Goal: Information Seeking & Learning: Learn about a topic

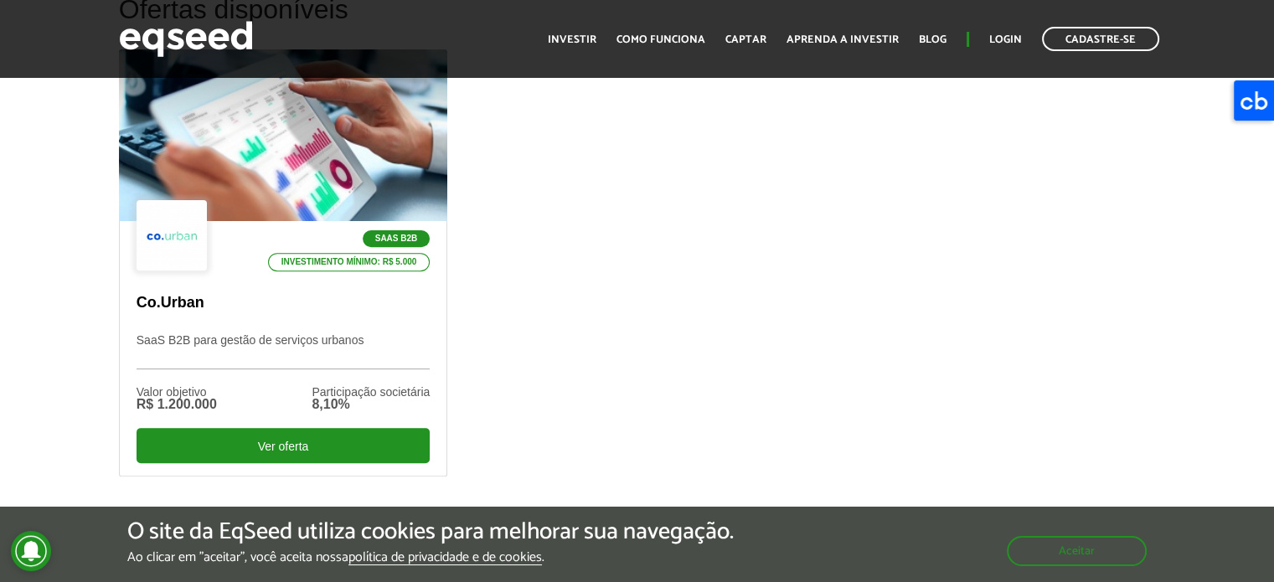
scroll to position [318, 0]
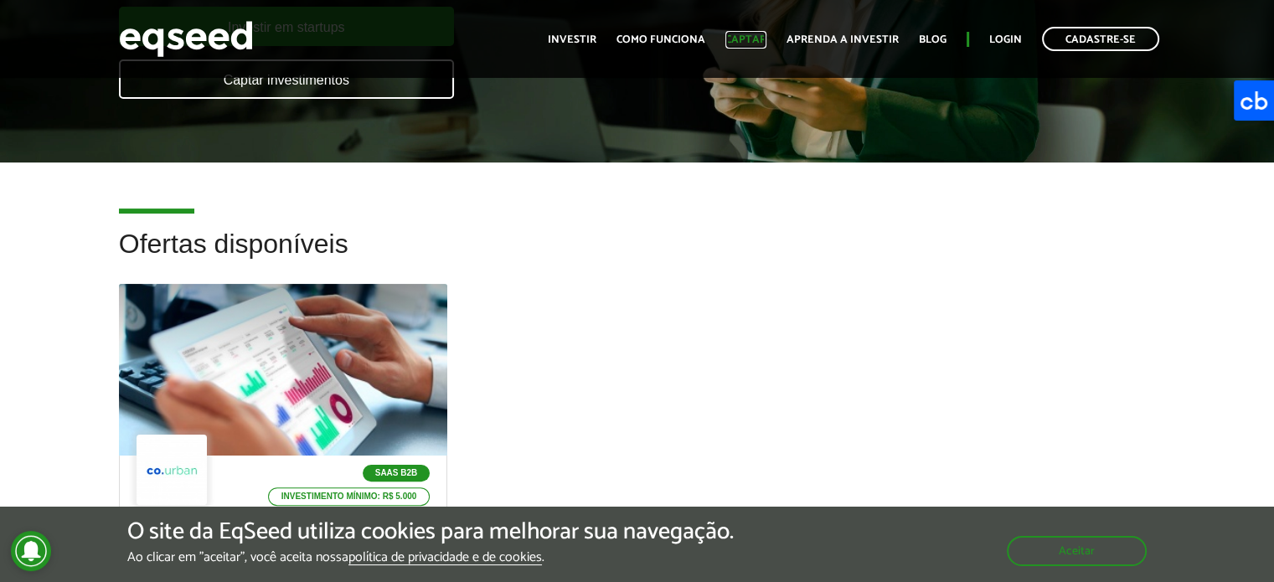
click at [749, 37] on link "Captar" at bounding box center [745, 39] width 41 height 11
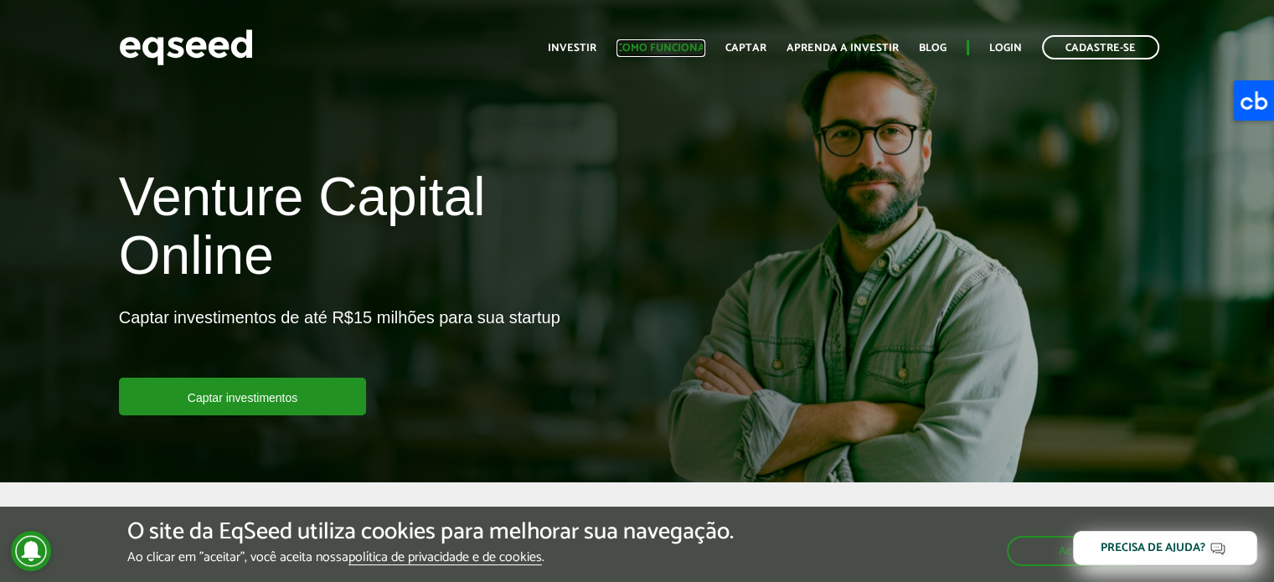
click at [679, 49] on link "Como funciona" at bounding box center [661, 48] width 89 height 11
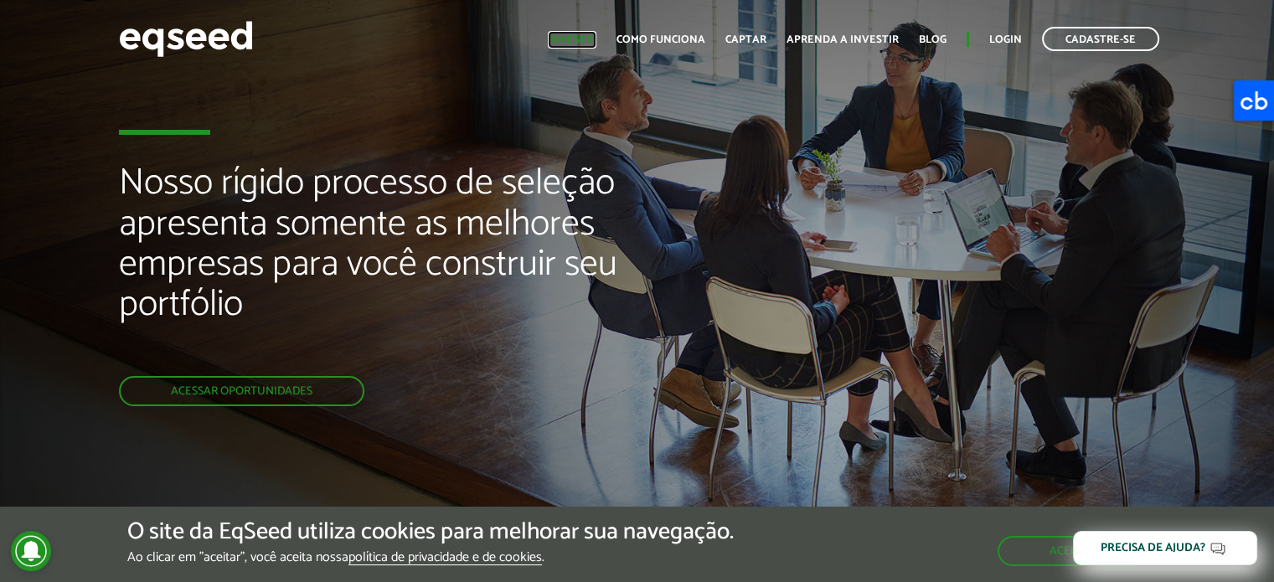
click at [591, 40] on link "Investir" at bounding box center [572, 39] width 49 height 11
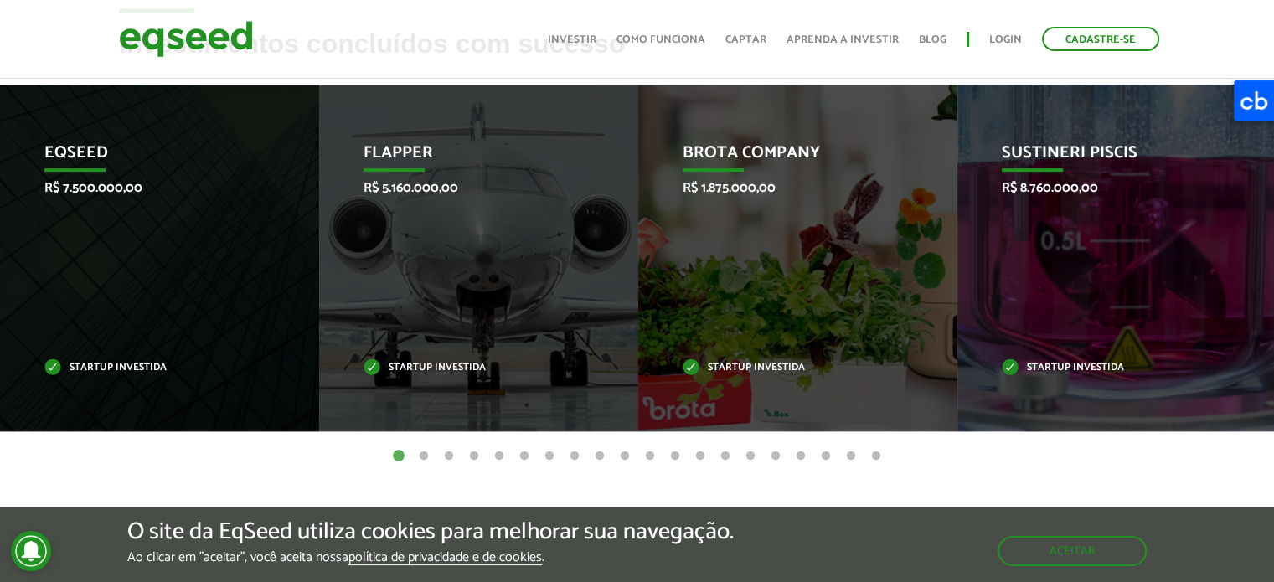
scroll to position [706, 0]
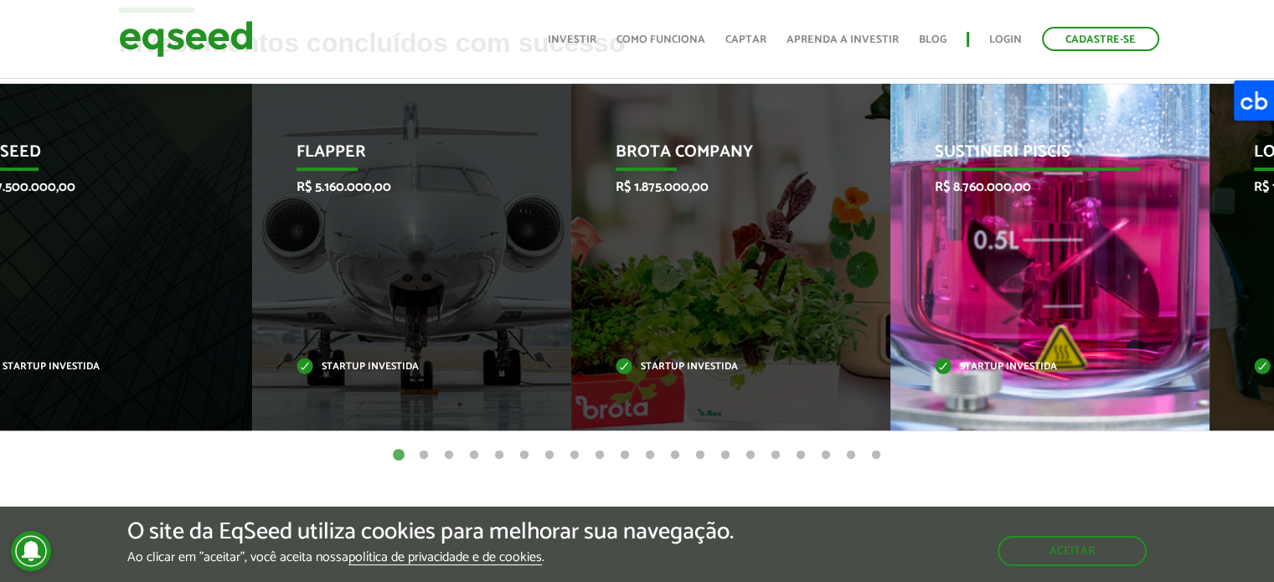
drag, startPoint x: 1031, startPoint y: 285, endPoint x: 27, endPoint y: 278, distance: 1004.5
click at [891, 278] on div "Sustineri Piscis R$ 8.760.000,00 Startup investida" at bounding box center [1038, 257] width 294 height 347
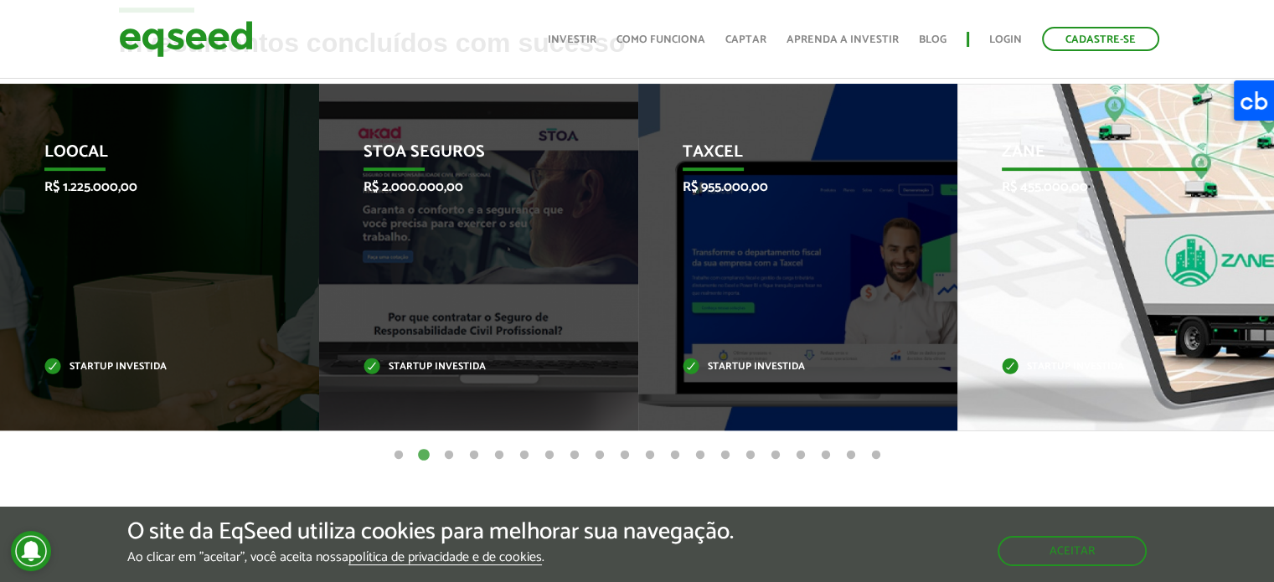
drag, startPoint x: 787, startPoint y: 523, endPoint x: 1140, endPoint y: 230, distance: 458.7
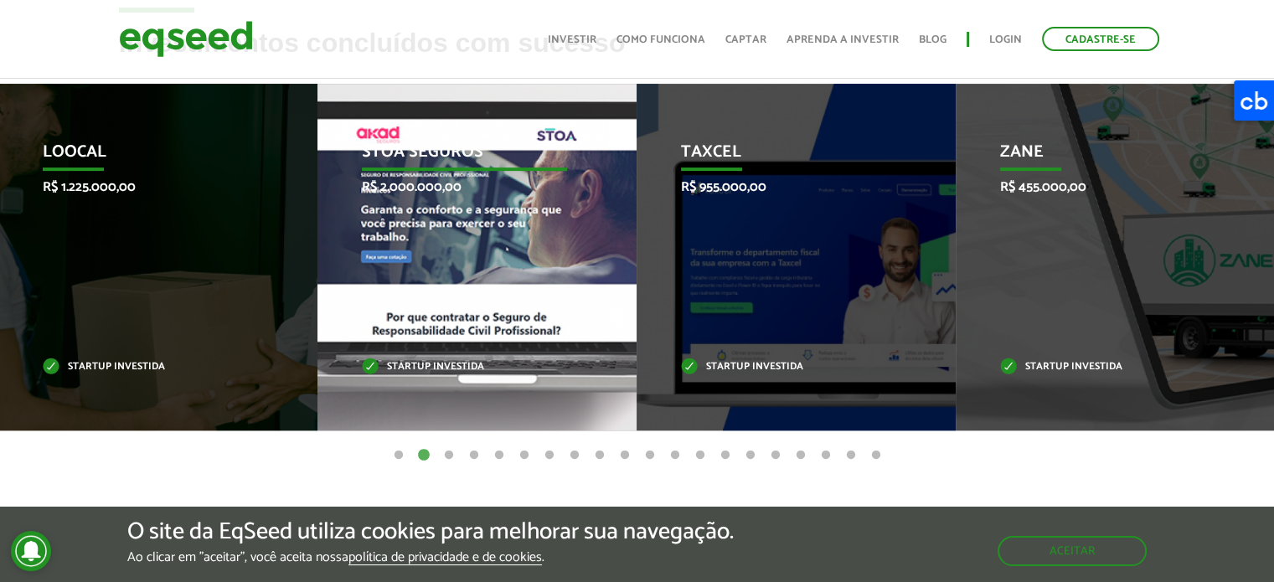
drag, startPoint x: 1140, startPoint y: 230, endPoint x: 436, endPoint y: 324, distance: 710.1
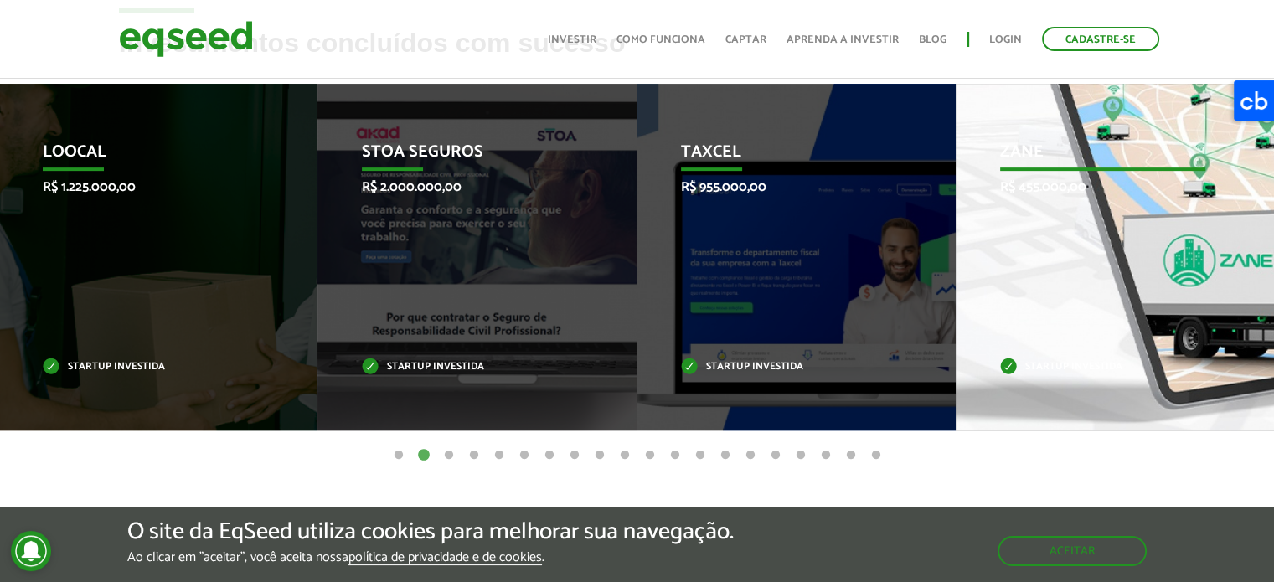
drag, startPoint x: 984, startPoint y: 326, endPoint x: 488, endPoint y: 261, distance: 501.0
click at [956, 261] on div "Zane R$ 455.000,00 Startup investida" at bounding box center [1103, 257] width 294 height 347
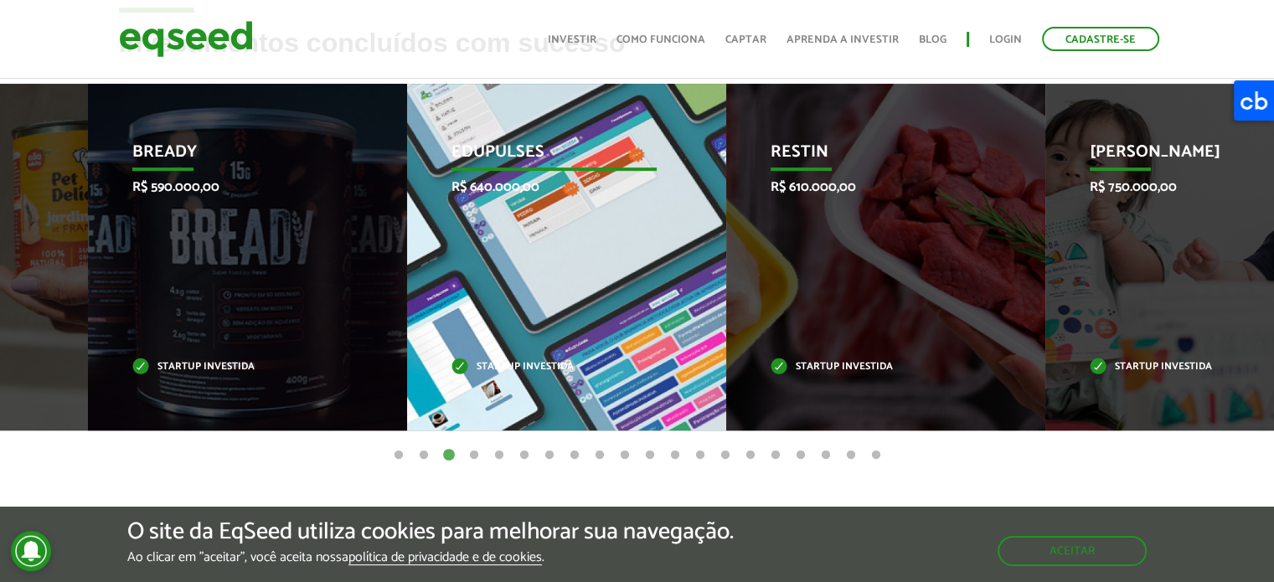
drag, startPoint x: 1113, startPoint y: 298, endPoint x: 402, endPoint y: 338, distance: 711.6
click at [407, 338] on div "Edupulses R$ 640.000,00 Startup investida" at bounding box center [554, 257] width 294 height 347
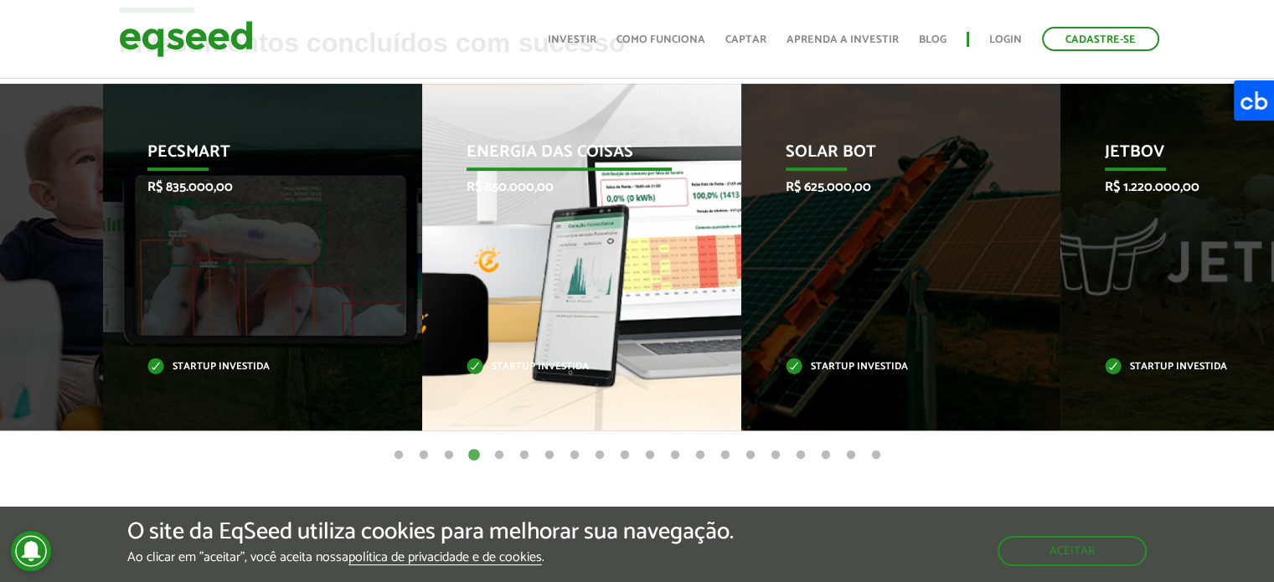
drag, startPoint x: 1117, startPoint y: 297, endPoint x: 537, endPoint y: 302, distance: 579.7
click at [537, 302] on div "Energia das Coisas R$ 850.000,00 Startup investida" at bounding box center [569, 257] width 294 height 347
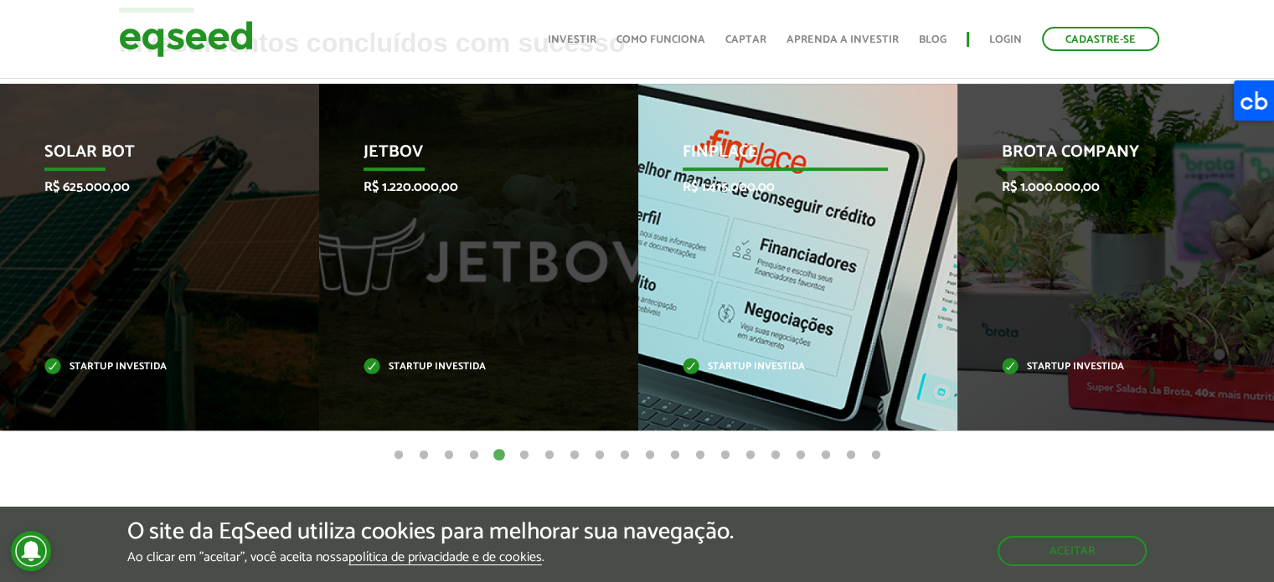
drag, startPoint x: 338, startPoint y: 266, endPoint x: 885, endPoint y: 331, distance: 550.0
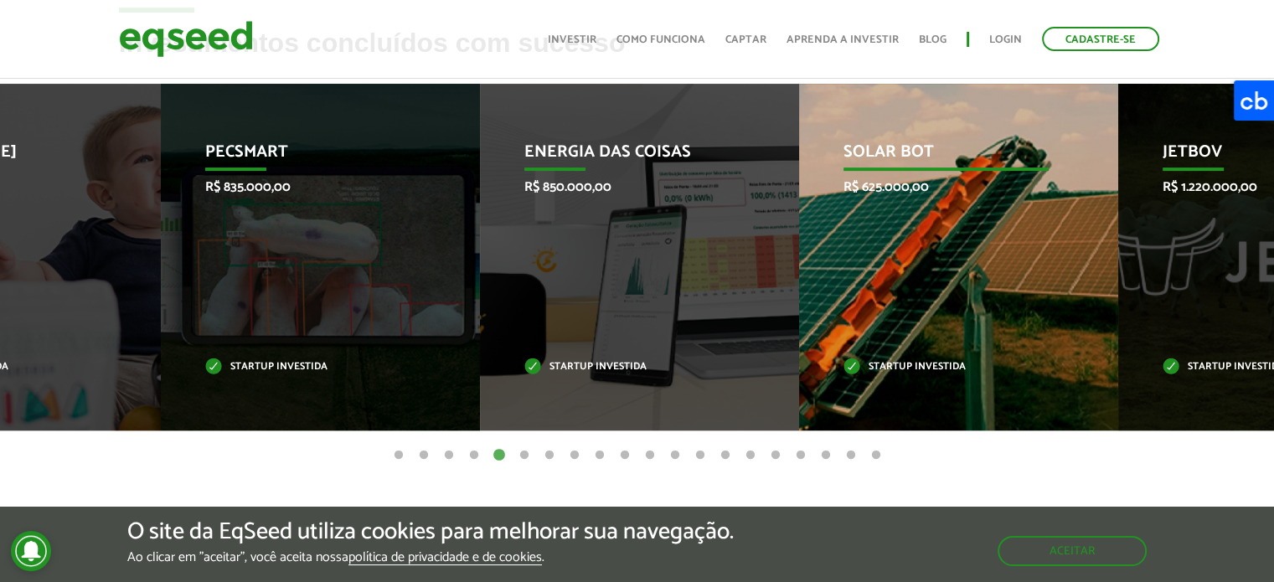
drag, startPoint x: 238, startPoint y: 292, endPoint x: 653, endPoint y: 318, distance: 416.3
click at [799, 318] on div "Solar Bot R$ 625.000,00 Startup investida" at bounding box center [946, 257] width 294 height 347
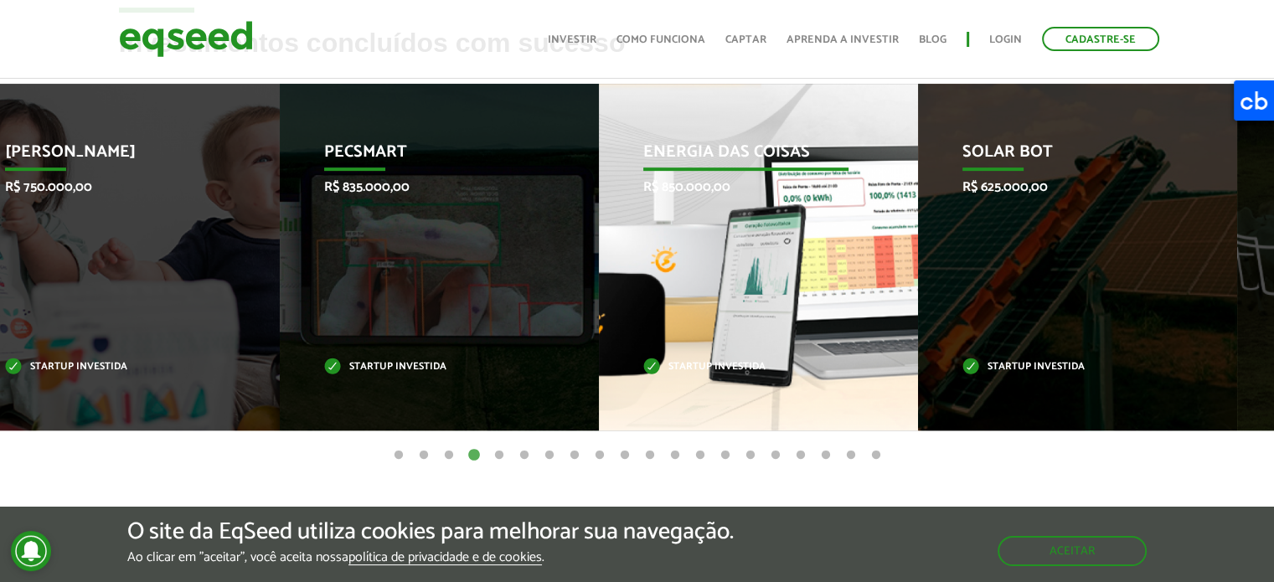
drag, startPoint x: 980, startPoint y: 247, endPoint x: 488, endPoint y: 230, distance: 492.9
click at [599, 219] on div "Energia das Coisas R$ 850.000,00 Startup investida" at bounding box center [746, 257] width 294 height 347
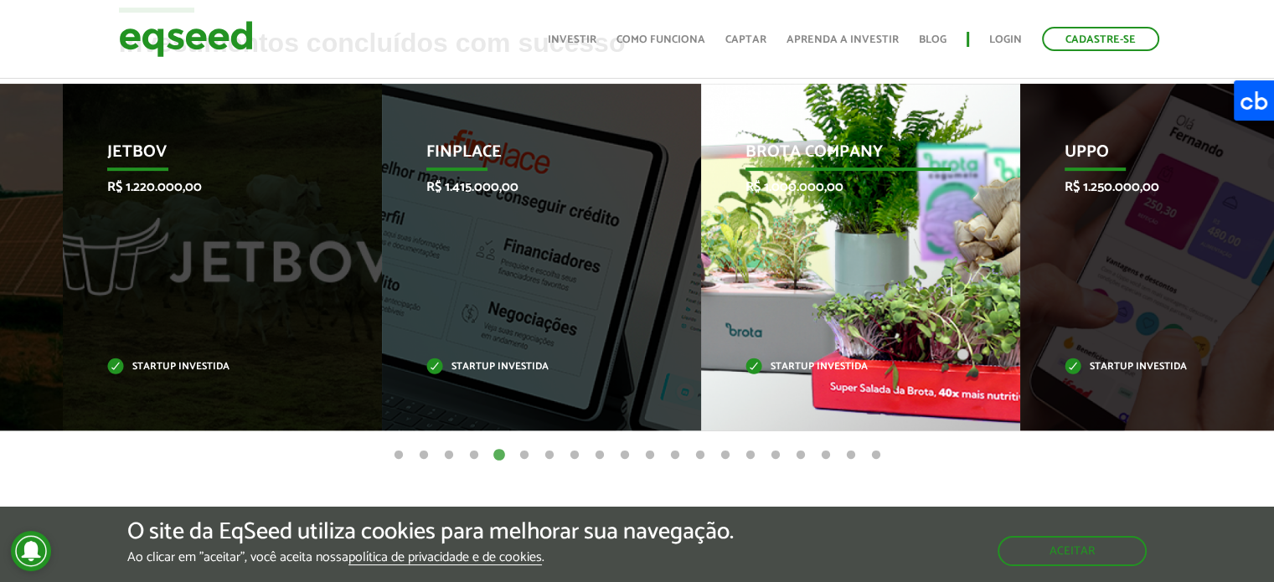
drag, startPoint x: 1059, startPoint y: 240, endPoint x: 248, endPoint y: 244, distance: 811.0
click at [701, 244] on div "Brota Company R$ 1.000.000,00 Startup investida" at bounding box center [848, 257] width 294 height 347
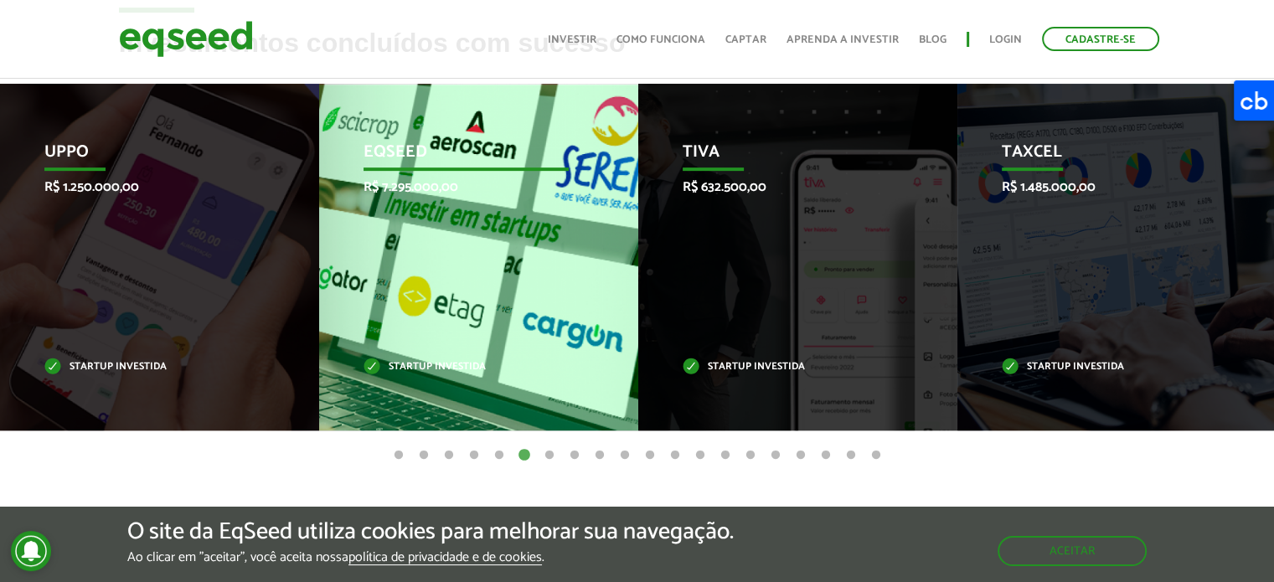
drag, startPoint x: 1078, startPoint y: 274, endPoint x: 358, endPoint y: 381, distance: 728.4
drag, startPoint x: 948, startPoint y: 319, endPoint x: 380, endPoint y: 335, distance: 569.1
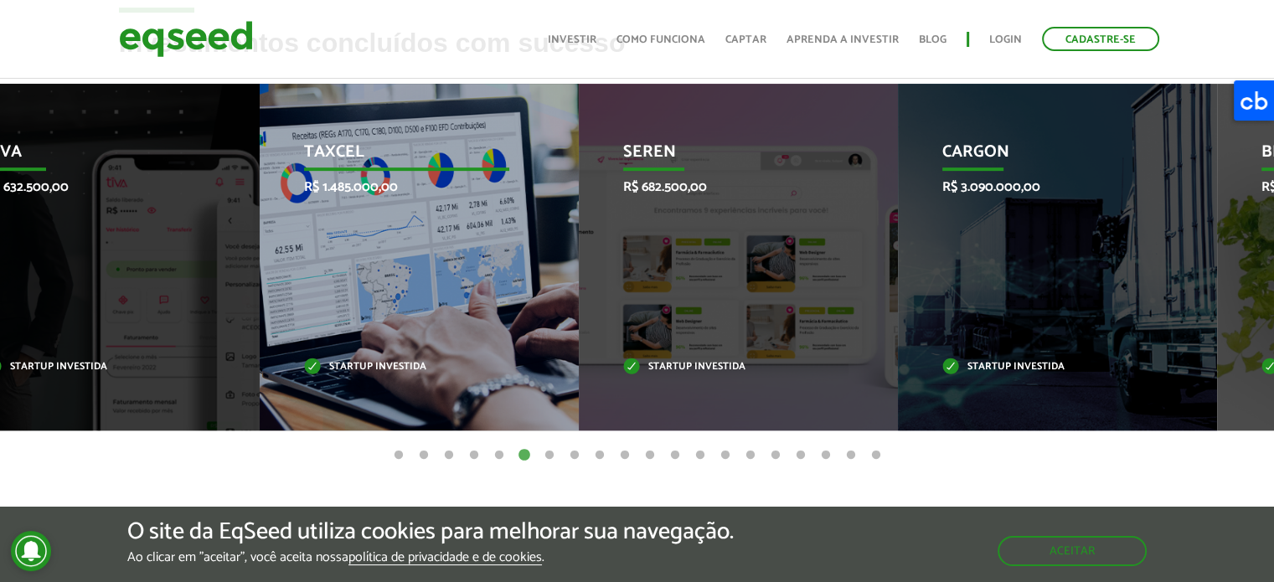
drag, startPoint x: 1229, startPoint y: 387, endPoint x: 514, endPoint y: 411, distance: 715.0
click at [514, 411] on div "Taxcel R$ 1.485.000,00 Startup investida" at bounding box center [407, 257] width 294 height 347
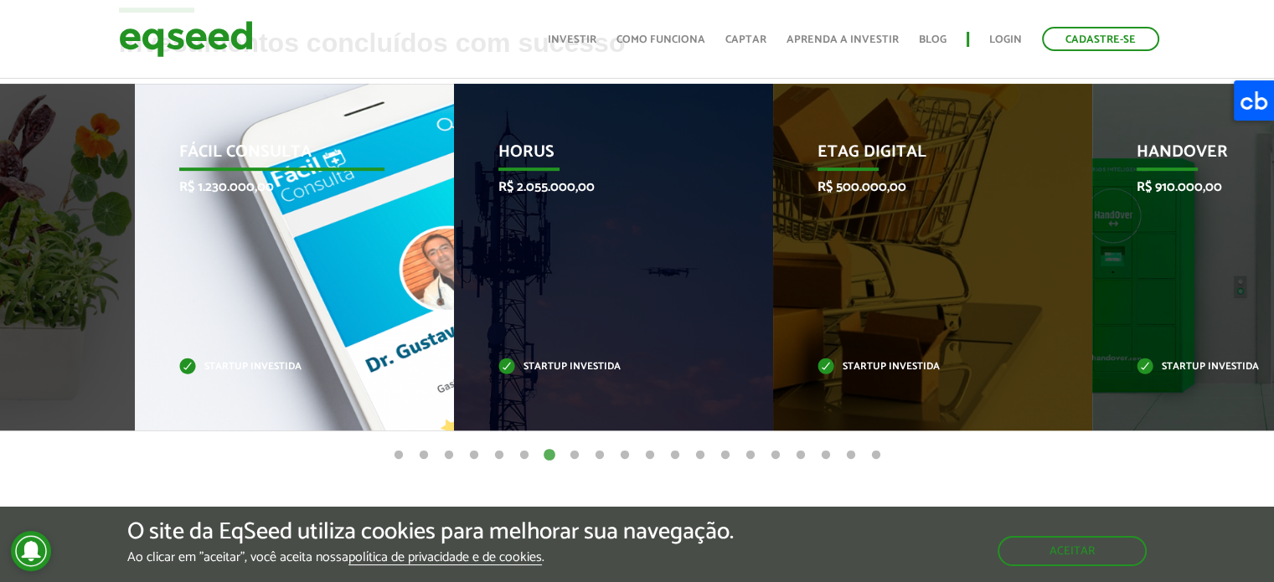
drag, startPoint x: 1196, startPoint y: 307, endPoint x: 338, endPoint y: 313, distance: 857.9
click at [338, 313] on div "Fácil Consulta R$ 1.230.000,00 Startup investida" at bounding box center [282, 257] width 294 height 347
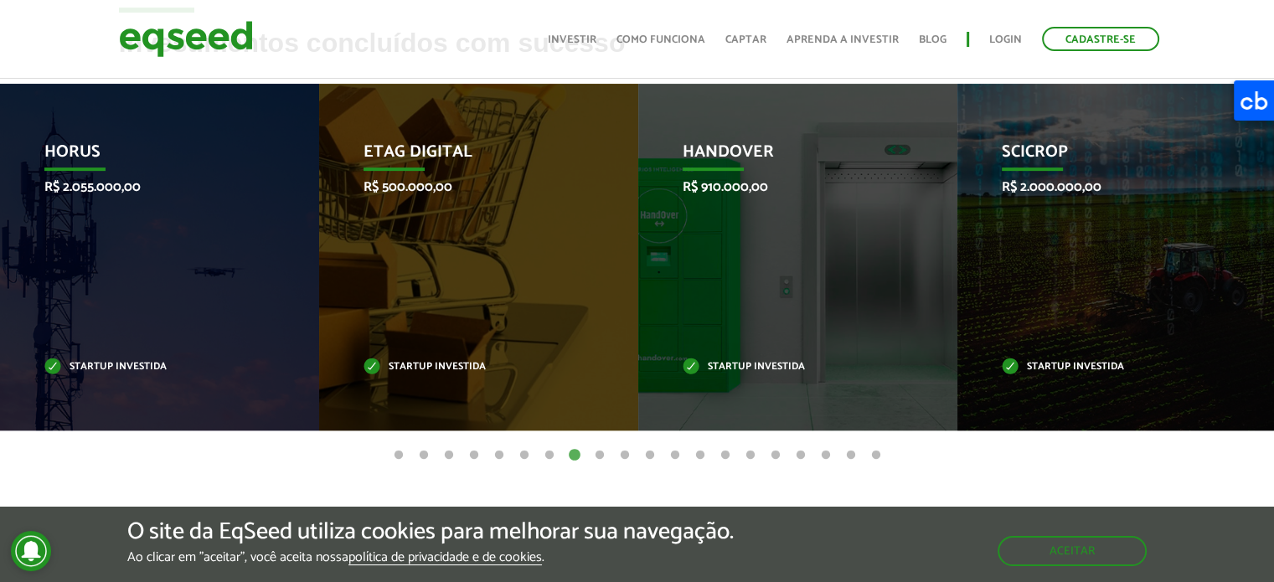
drag, startPoint x: 1056, startPoint y: 251, endPoint x: 302, endPoint y: 244, distance: 754.0
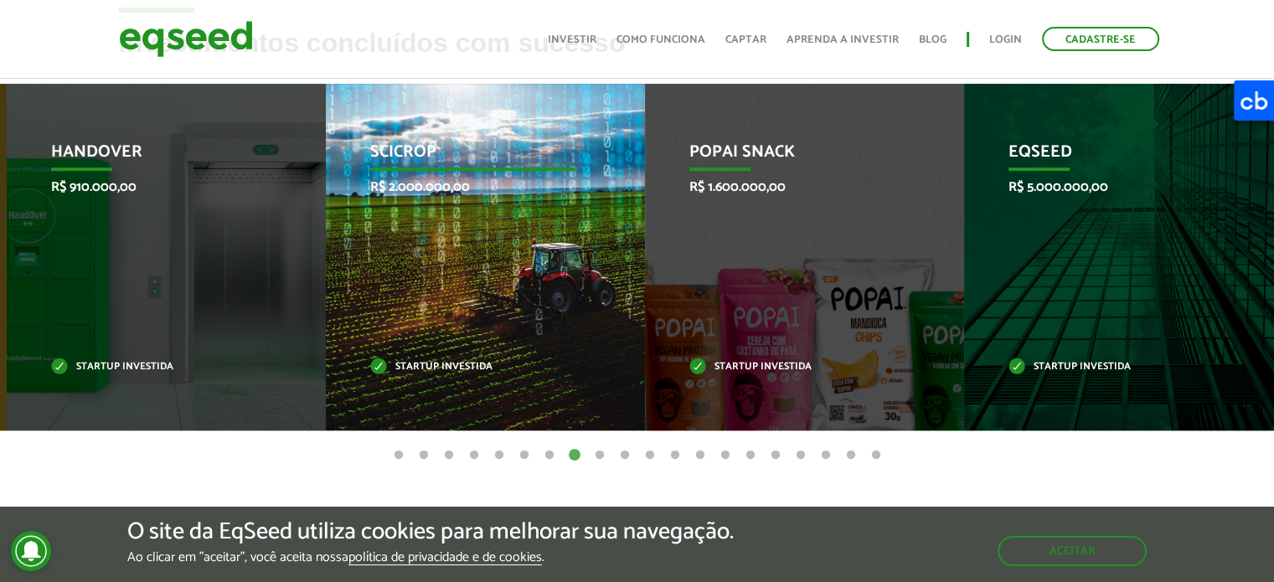
drag, startPoint x: 1002, startPoint y: 277, endPoint x: 117, endPoint y: 199, distance: 888.2
click at [326, 199] on div "SciCrop R$ 2.000.000,00 Startup investida" at bounding box center [473, 257] width 294 height 347
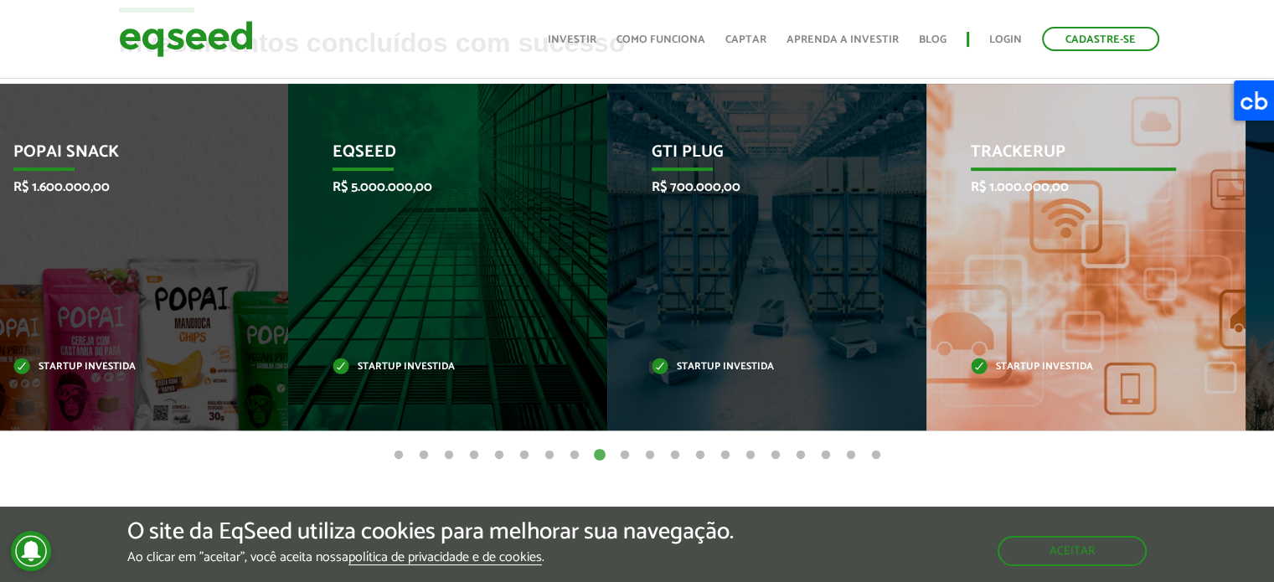
drag, startPoint x: 1166, startPoint y: 293, endPoint x: 266, endPoint y: 180, distance: 906.8
click at [927, 180] on div "TrackerUp R$ 1.000.000,00 Startup investida" at bounding box center [1074, 257] width 294 height 347
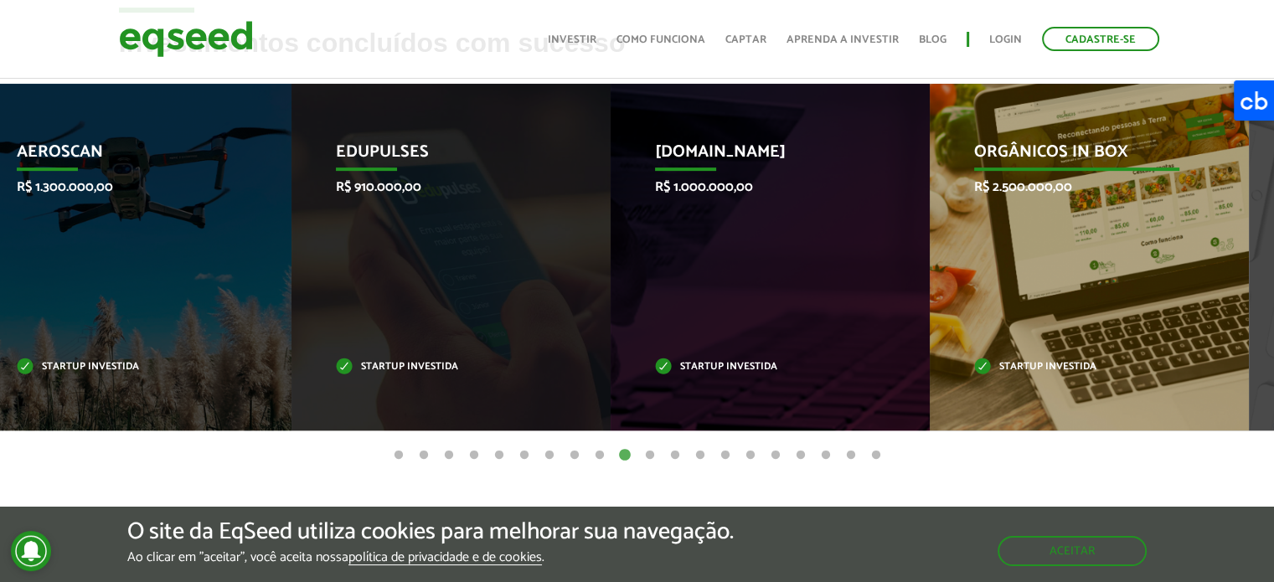
drag, startPoint x: 1160, startPoint y: 221, endPoint x: 247, endPoint y: 188, distance: 913.7
click at [930, 188] on div "Orgânicos in Box R$ 2.500.000,00 Startup investida" at bounding box center [1077, 257] width 294 height 347
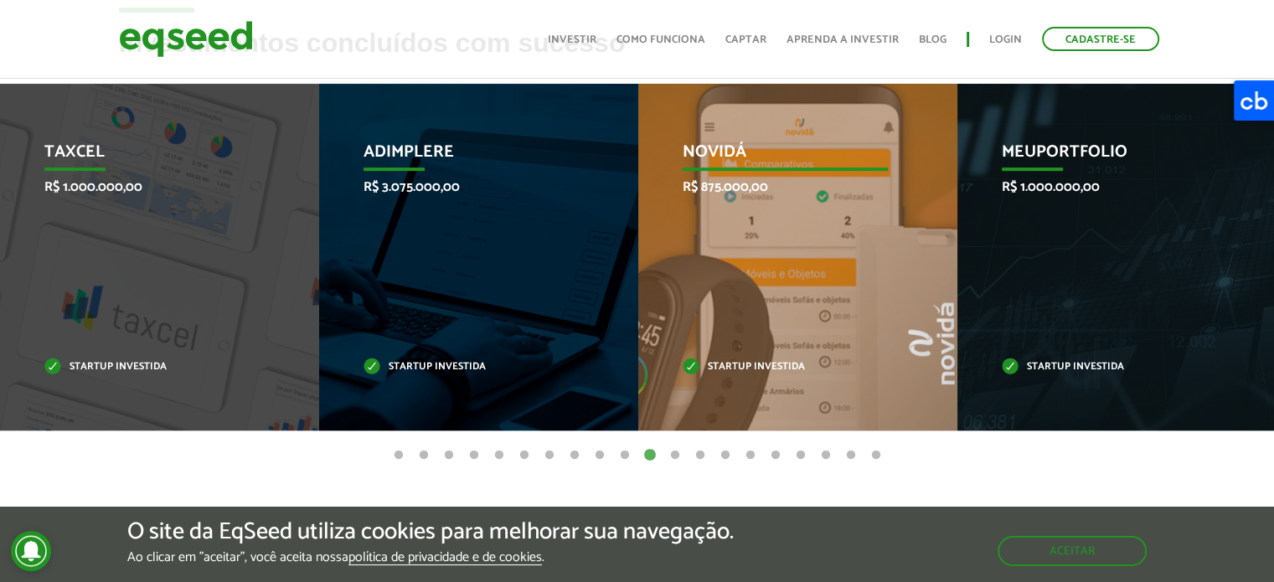
drag, startPoint x: 1071, startPoint y: 264, endPoint x: 871, endPoint y: 259, distance: 199.4
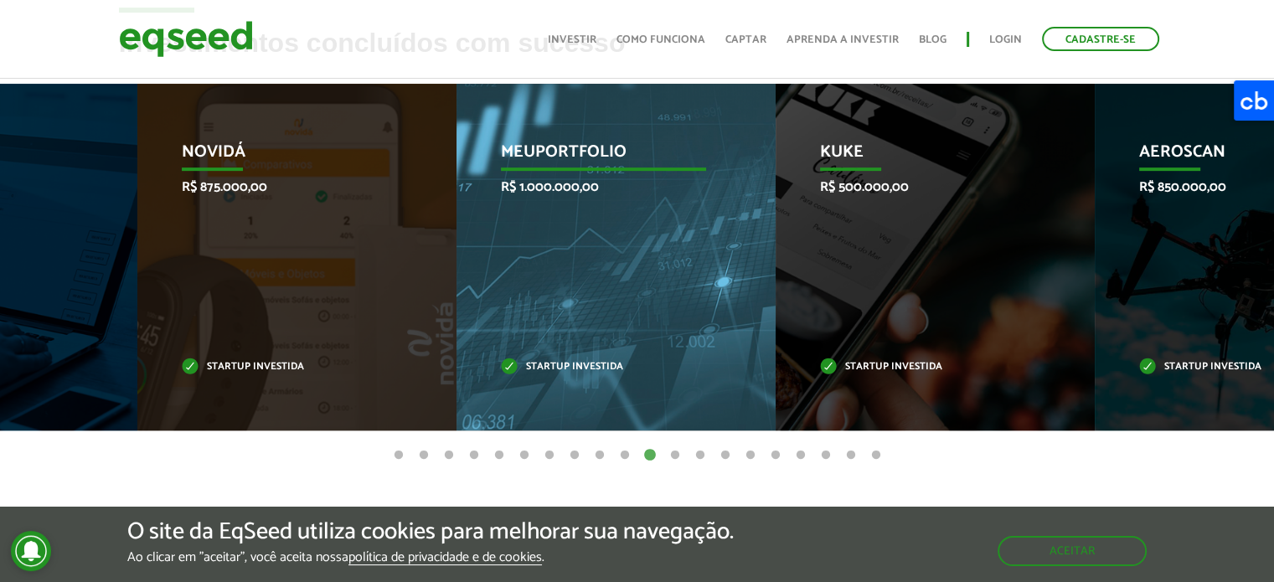
drag, startPoint x: 1111, startPoint y: 273, endPoint x: 371, endPoint y: 274, distance: 739.7
click at [457, 274] on div "MeuPortfolio R$ 1.000.000,00 Startup investida" at bounding box center [604, 257] width 294 height 347
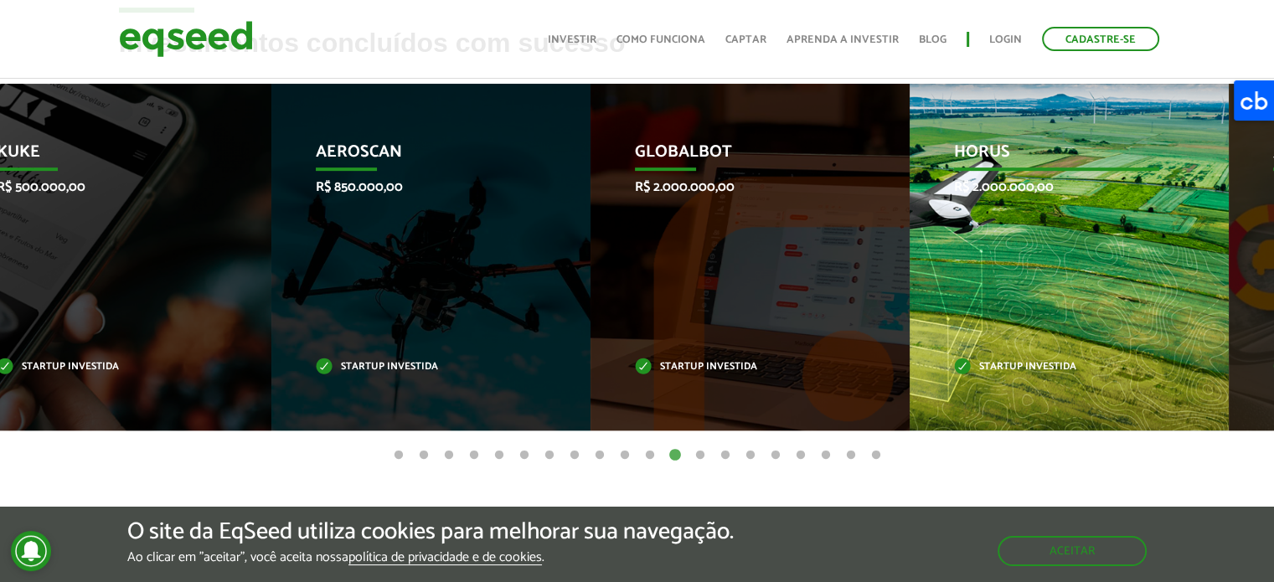
drag, startPoint x: 1127, startPoint y: 222, endPoint x: 178, endPoint y: 272, distance: 949.7
click at [910, 272] on div "HORUS R$ 2.000.000,00 Startup investida" at bounding box center [1057, 257] width 294 height 347
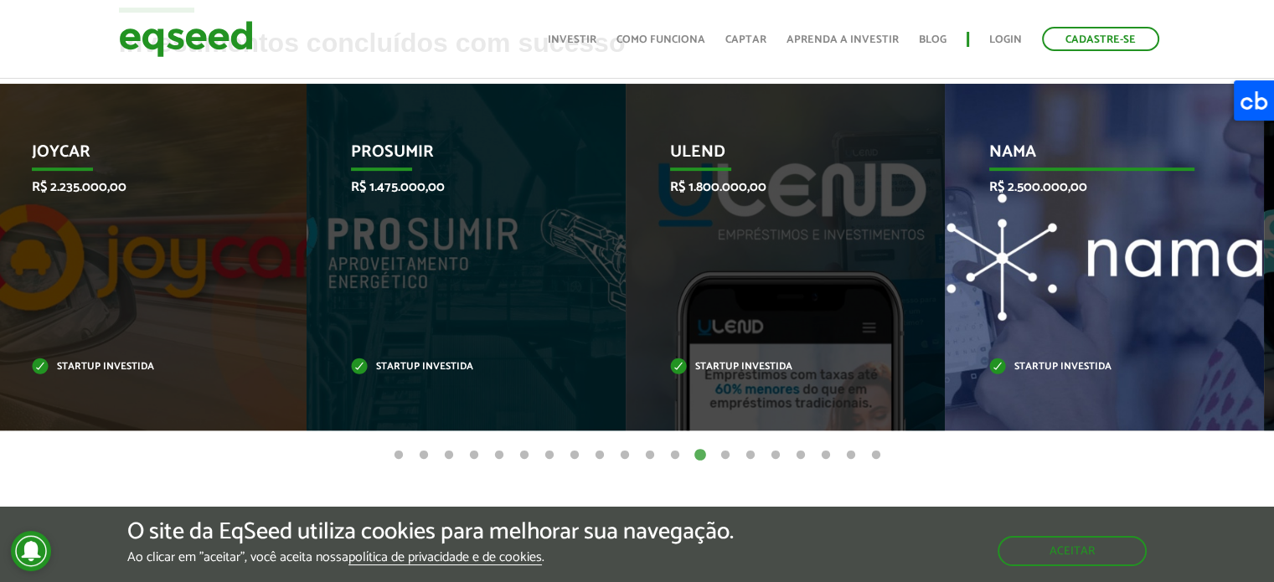
drag, startPoint x: 1240, startPoint y: 312, endPoint x: 1227, endPoint y: 313, distance: 12.6
click at [1227, 313] on div "Nama R$ 2.500.000,00 Startup investida" at bounding box center [1092, 257] width 294 height 347
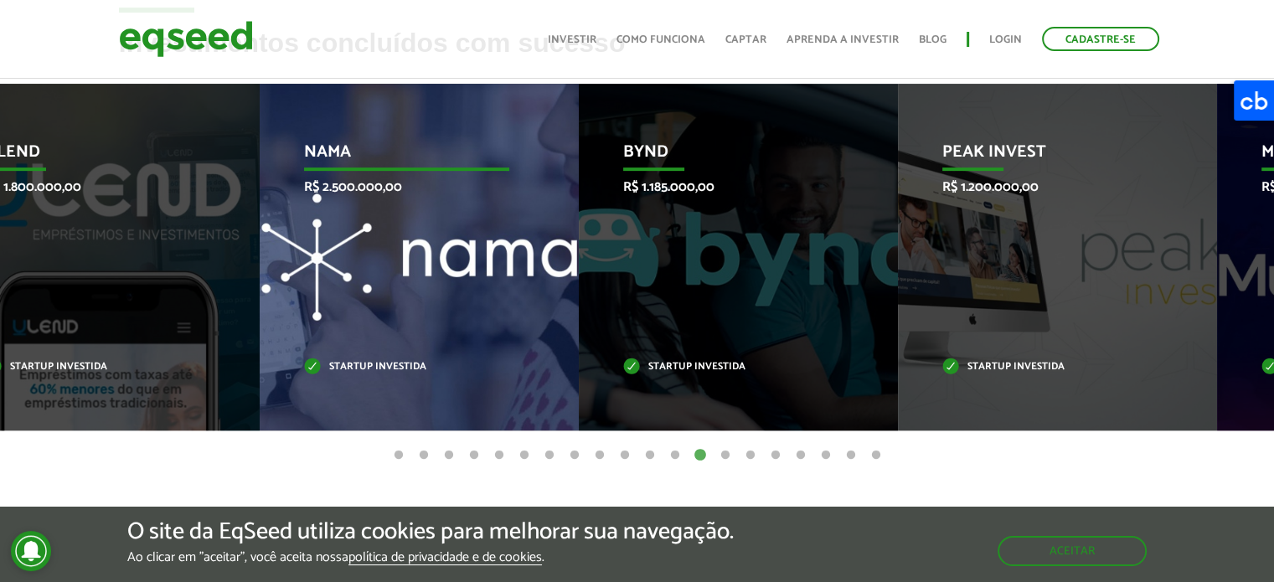
drag, startPoint x: 1121, startPoint y: 232, endPoint x: 399, endPoint y: 214, distance: 722.4
click at [399, 214] on div "Nama R$ 2.500.000,00 Startup investida" at bounding box center [407, 257] width 294 height 347
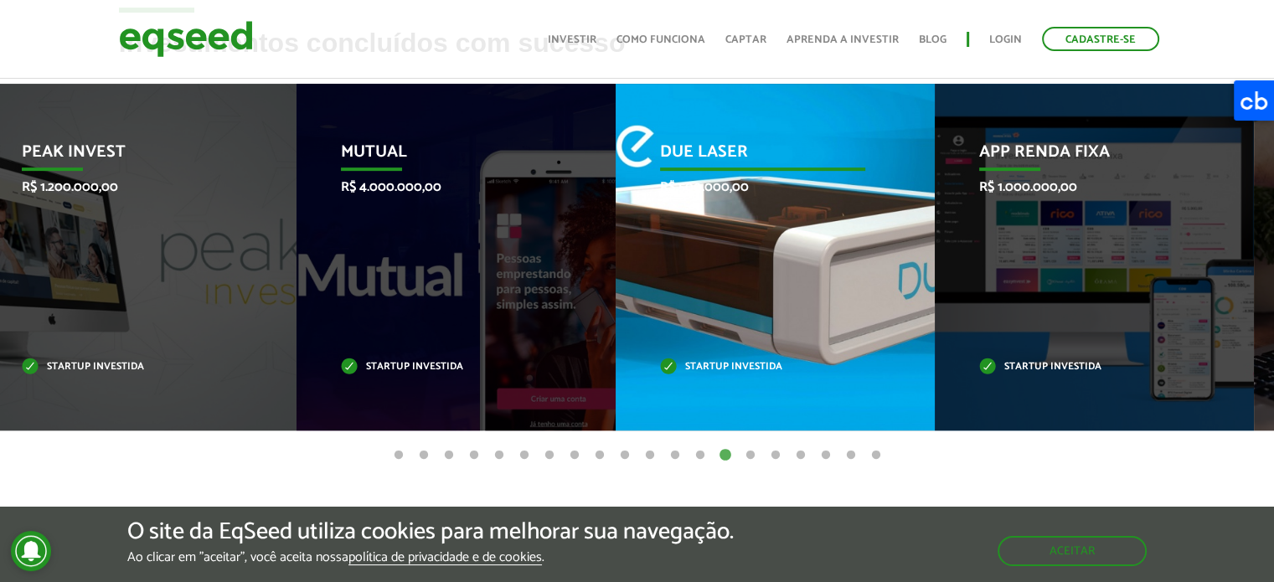
drag, startPoint x: 1183, startPoint y: 314, endPoint x: 418, endPoint y: 302, distance: 765.0
click at [616, 302] on div "Due Laser R$ 500.000,00 Startup investida" at bounding box center [763, 257] width 294 height 347
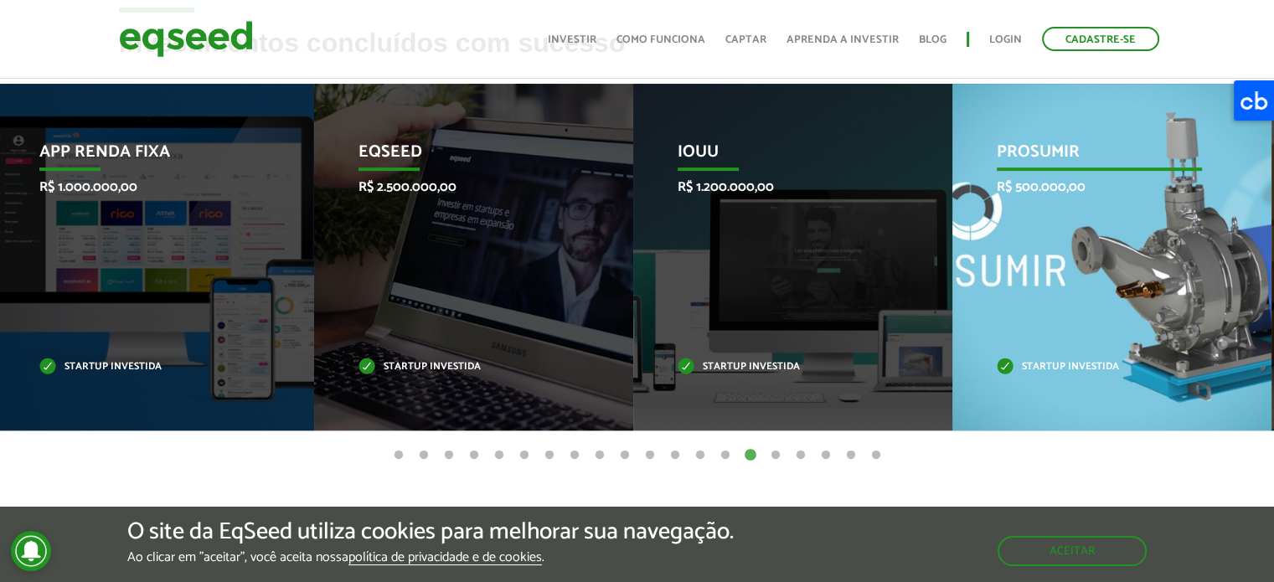
drag, startPoint x: 1105, startPoint y: 279, endPoint x: 544, endPoint y: 276, distance: 561.3
click at [953, 276] on div "PROSUMIR R$ 500.000,00 Startup investida" at bounding box center [1100, 257] width 294 height 347
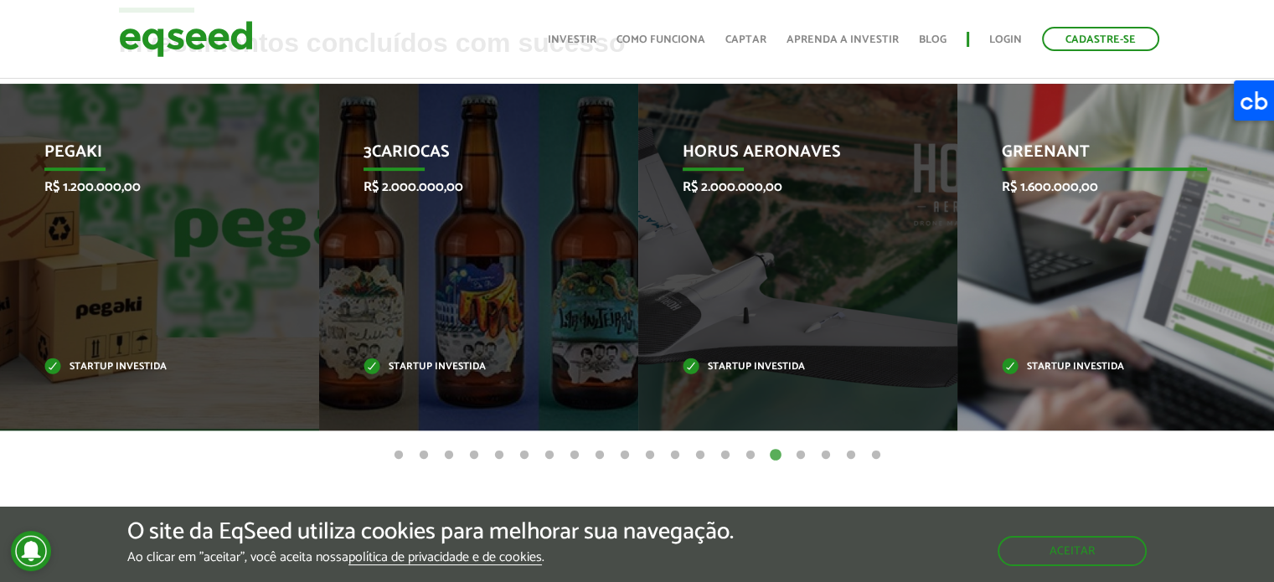
drag, startPoint x: 1089, startPoint y: 287, endPoint x: 372, endPoint y: 301, distance: 717.2
click at [958, 301] on div "GreenAnt R$ 1.600.000,00 Startup investida" at bounding box center [1105, 257] width 294 height 347
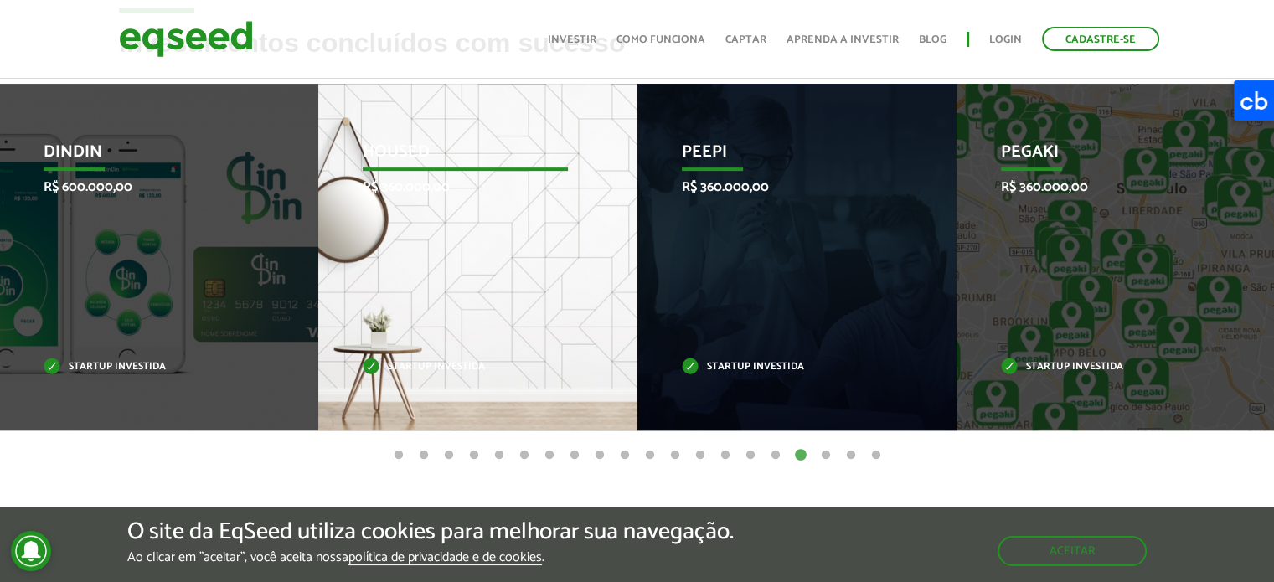
drag, startPoint x: 1166, startPoint y: 294, endPoint x: 499, endPoint y: 321, distance: 667.4
click at [499, 321] on div "Housed R$ 360.000,00 Startup investida" at bounding box center [465, 257] width 294 height 347
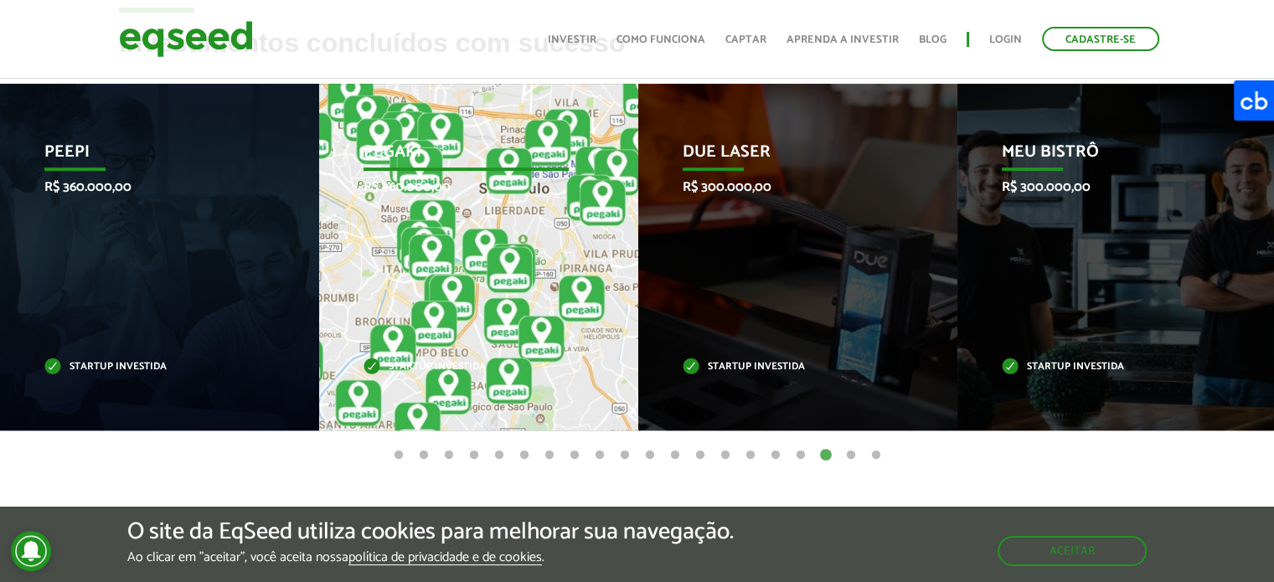
drag, startPoint x: 1038, startPoint y: 304, endPoint x: 448, endPoint y: 332, distance: 590.4
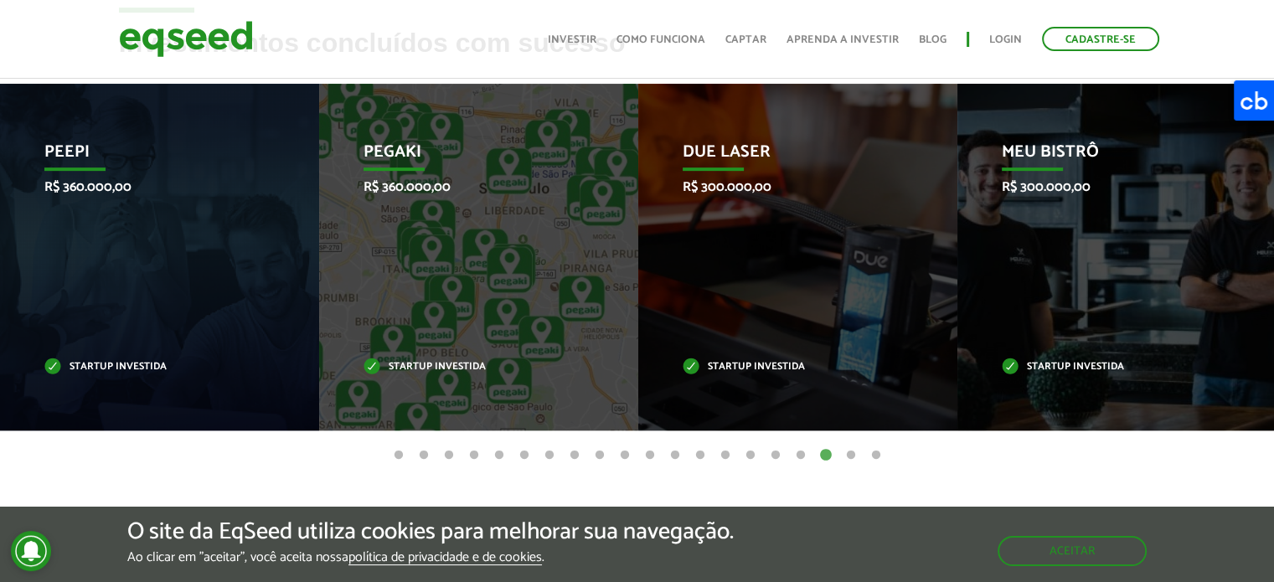
click at [853, 455] on button "19" at bounding box center [851, 455] width 17 height 17
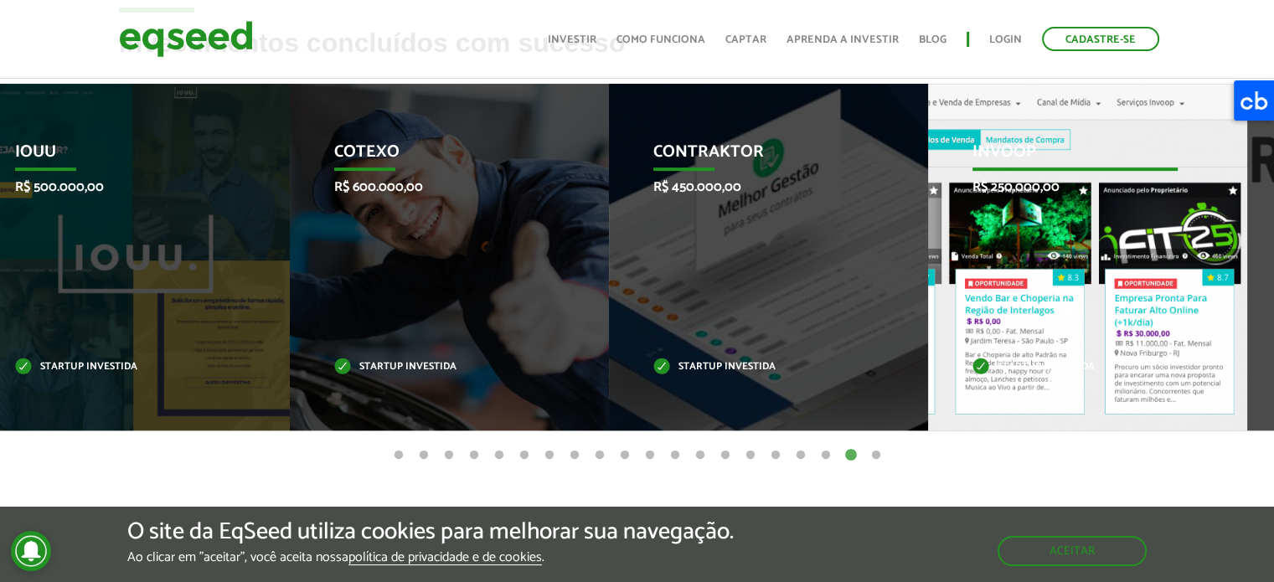
drag, startPoint x: 1057, startPoint y: 274, endPoint x: 332, endPoint y: 279, distance: 725.5
click at [928, 254] on div "Invoop R$ 250.000,00 Startup investida" at bounding box center [1075, 257] width 294 height 347
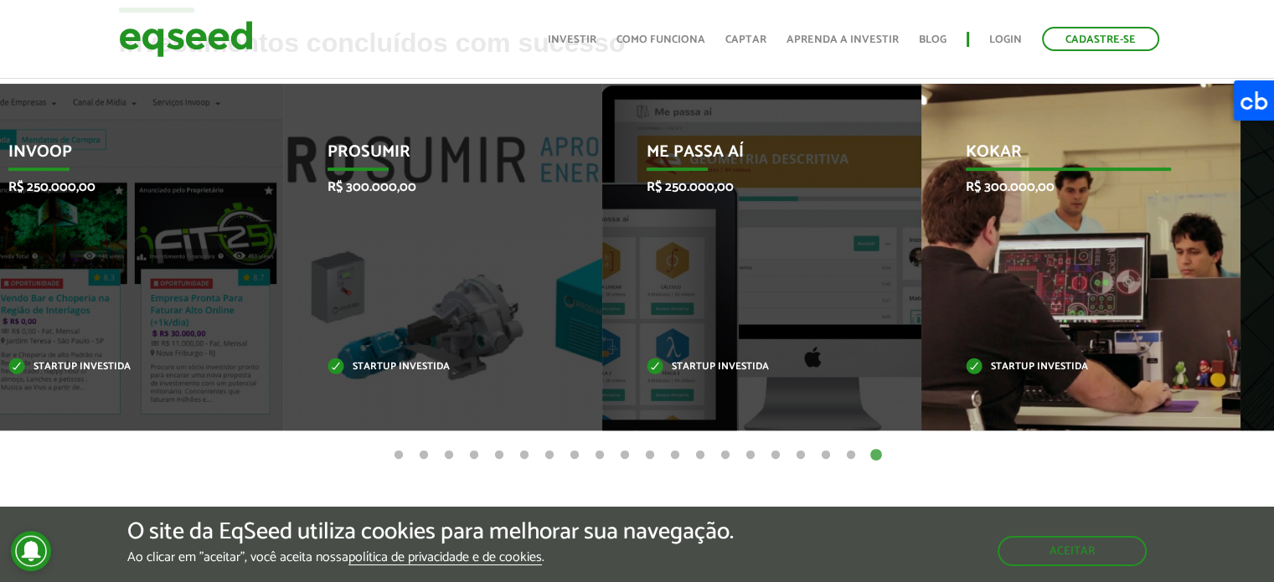
drag, startPoint x: 1035, startPoint y: 300, endPoint x: 240, endPoint y: 284, distance: 794.4
click at [922, 275] on div "Kokar R$ 300.000,00 Startup investida" at bounding box center [1069, 257] width 294 height 347
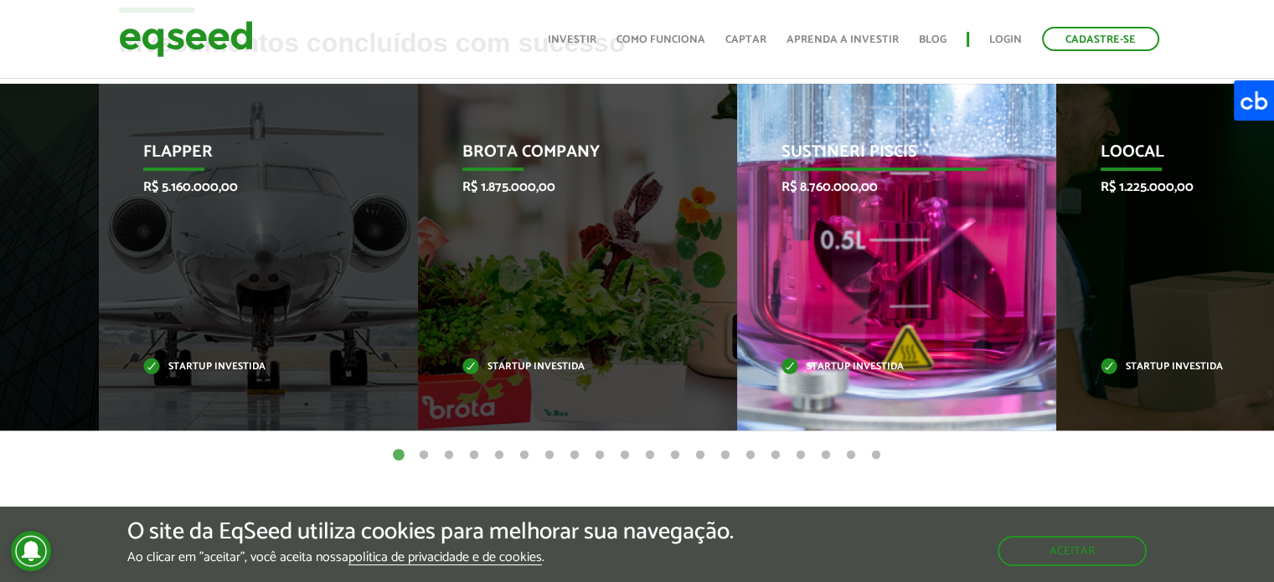
drag, startPoint x: 1132, startPoint y: 285, endPoint x: 305, endPoint y: 292, distance: 826.9
click at [737, 285] on div "Sustineri Piscis R$ 8.760.000,00 Startup investida" at bounding box center [884, 257] width 294 height 347
